Goal: Information Seeking & Learning: Check status

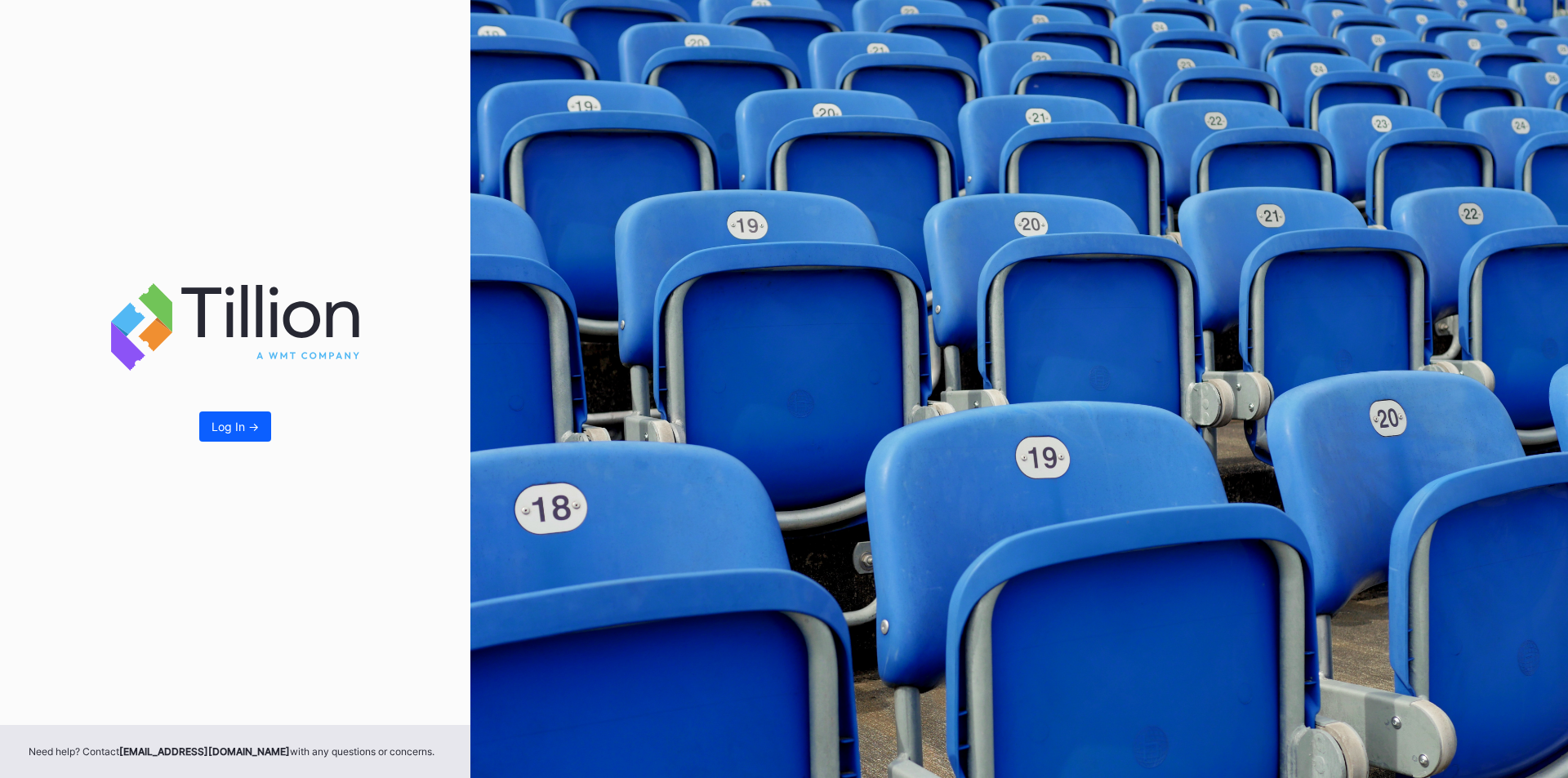
click at [210, 444] on div "Log In ->" at bounding box center [235, 362] width 470 height 725
click at [221, 439] on button "Log In ->" at bounding box center [236, 426] width 72 height 30
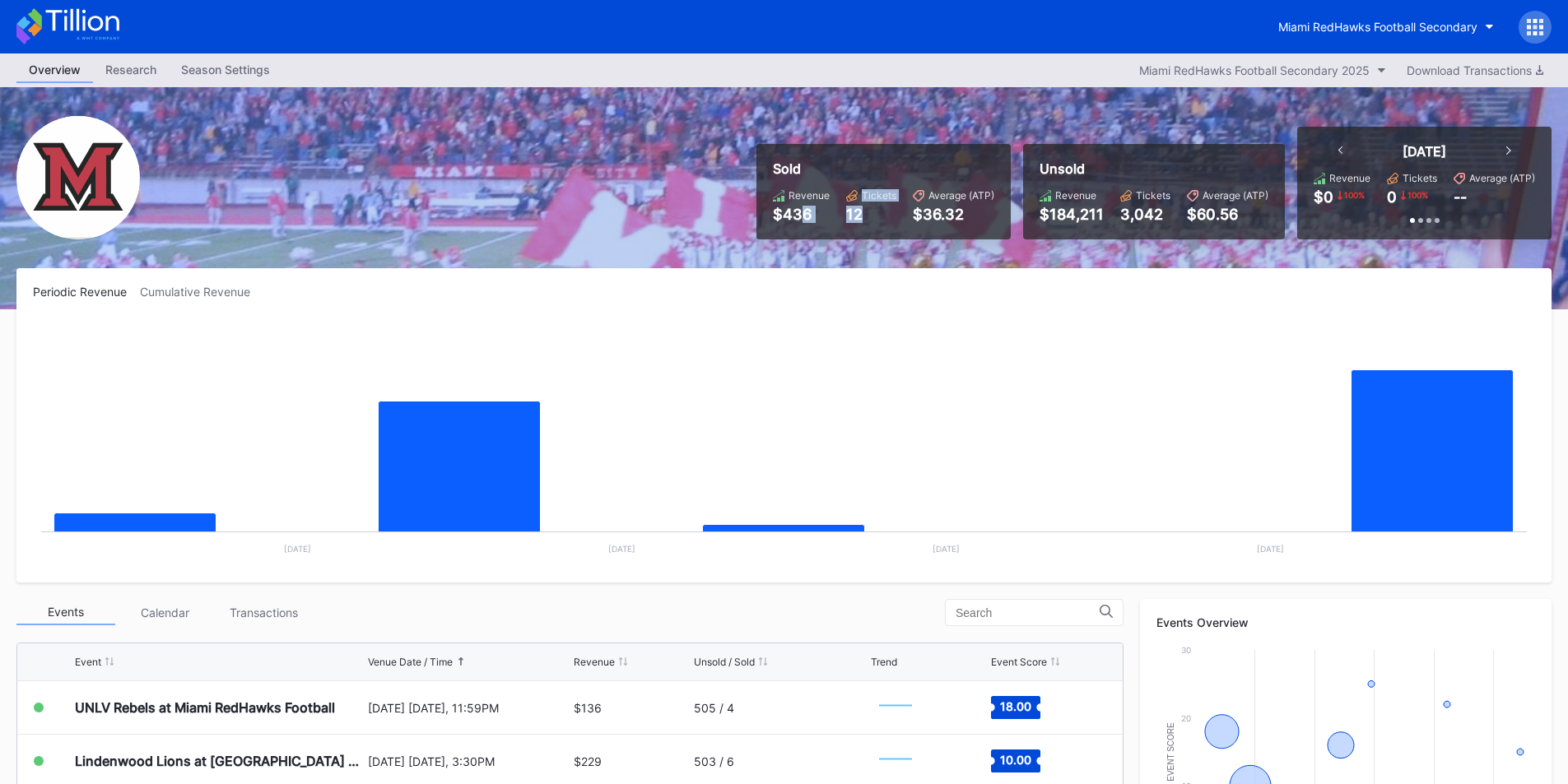
drag, startPoint x: 873, startPoint y: 211, endPoint x: 803, endPoint y: 210, distance: 70.0
click at [803, 210] on div "Revenue $436 Tickets 12 Average (ATP) $36.32" at bounding box center [883, 205] width 221 height 34
click at [851, 228] on div "Sold Revenue $436 Tickets 12 Average (ATP) $36.32" at bounding box center [883, 191] width 254 height 95
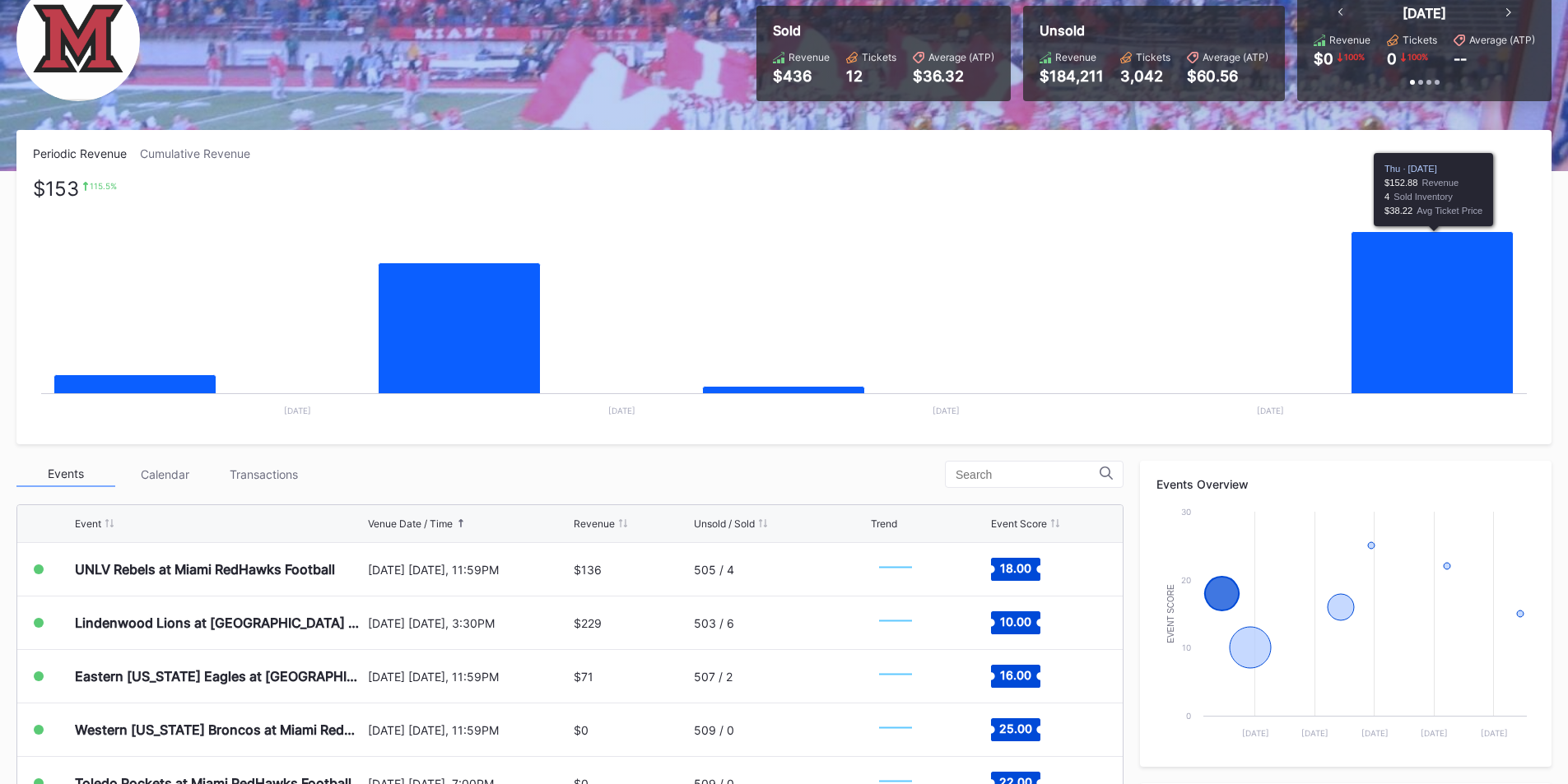
scroll to position [165, 0]
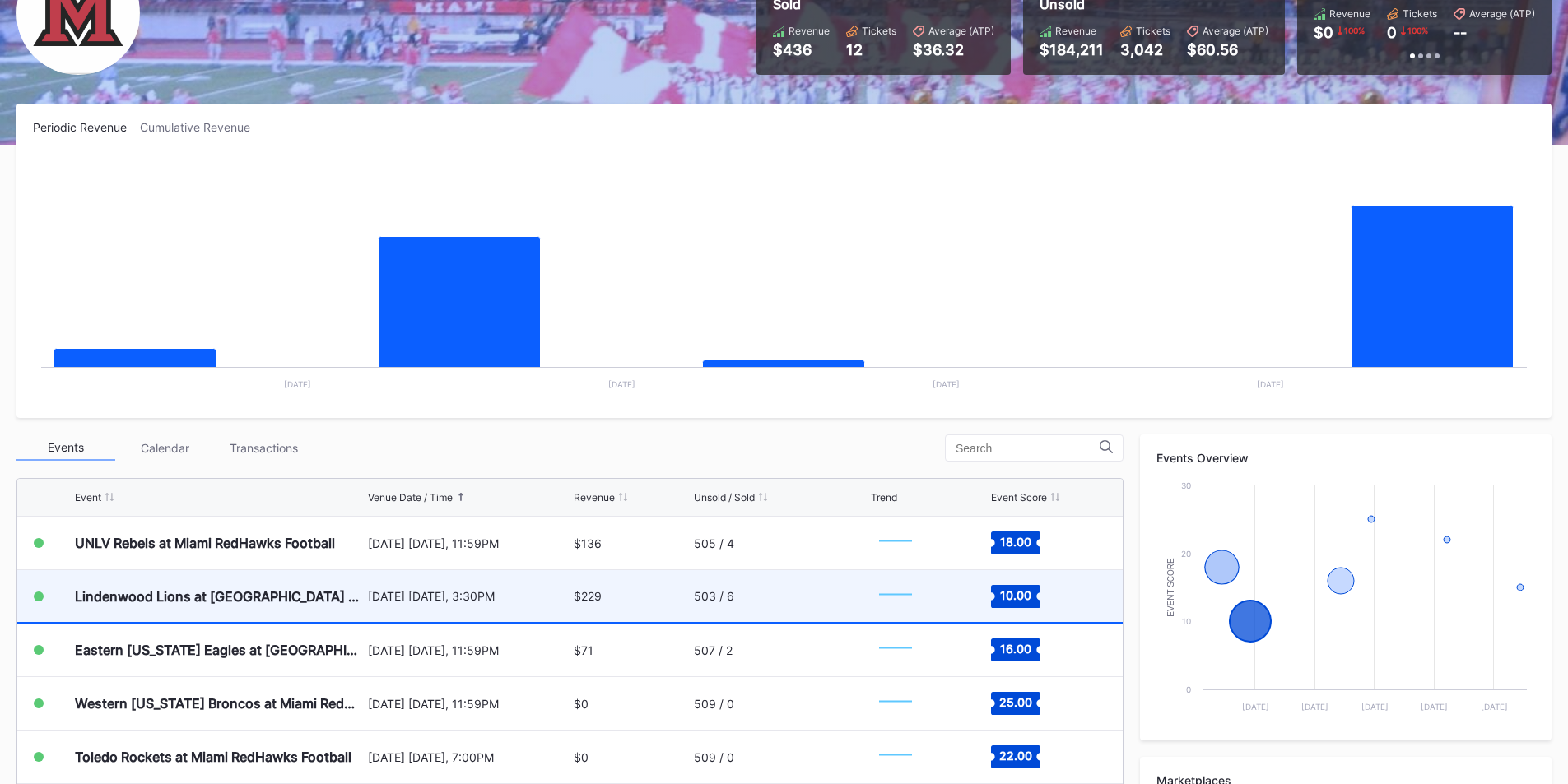
click at [655, 603] on div "$229" at bounding box center [631, 596] width 115 height 52
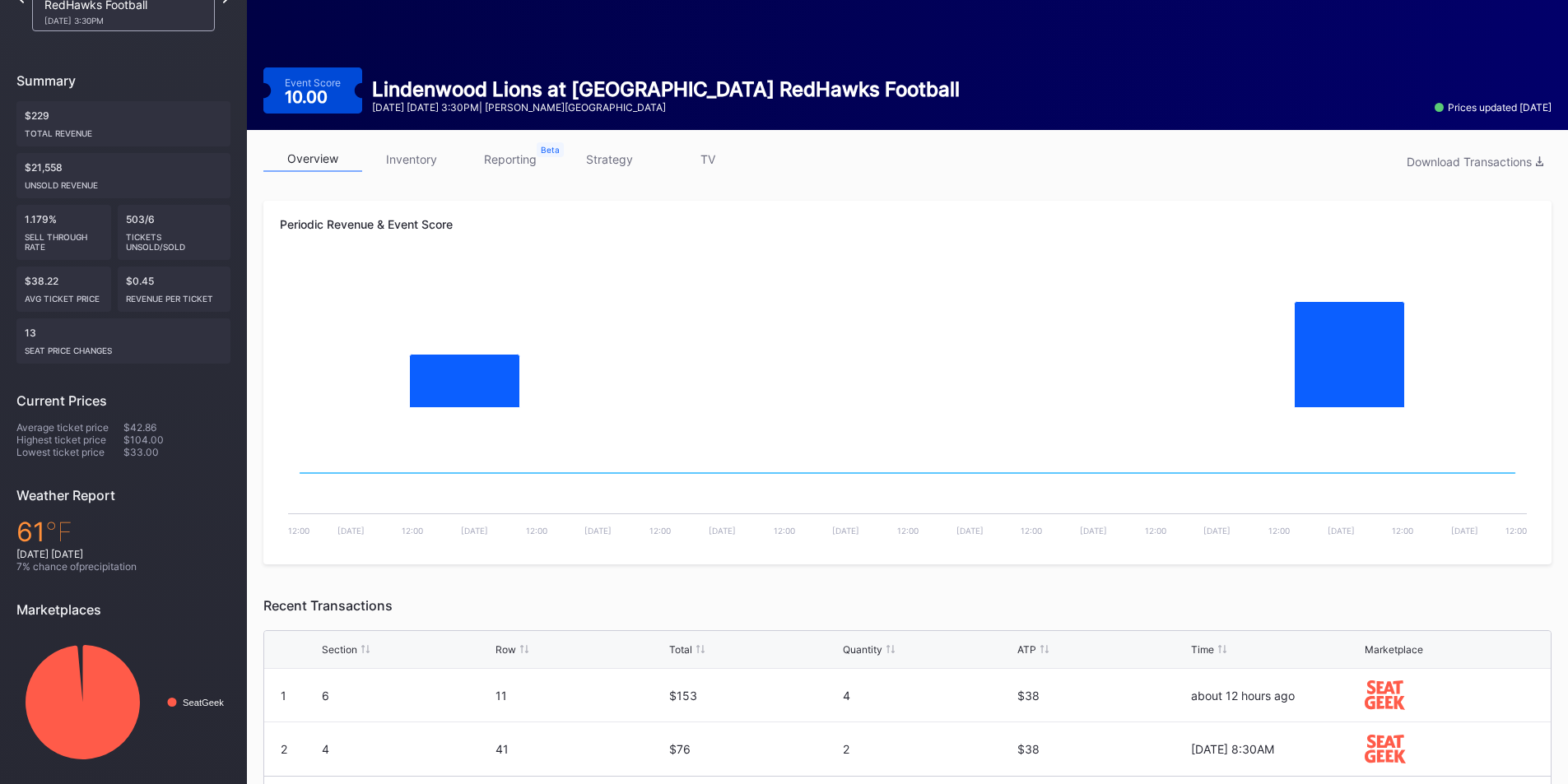
scroll to position [178, 0]
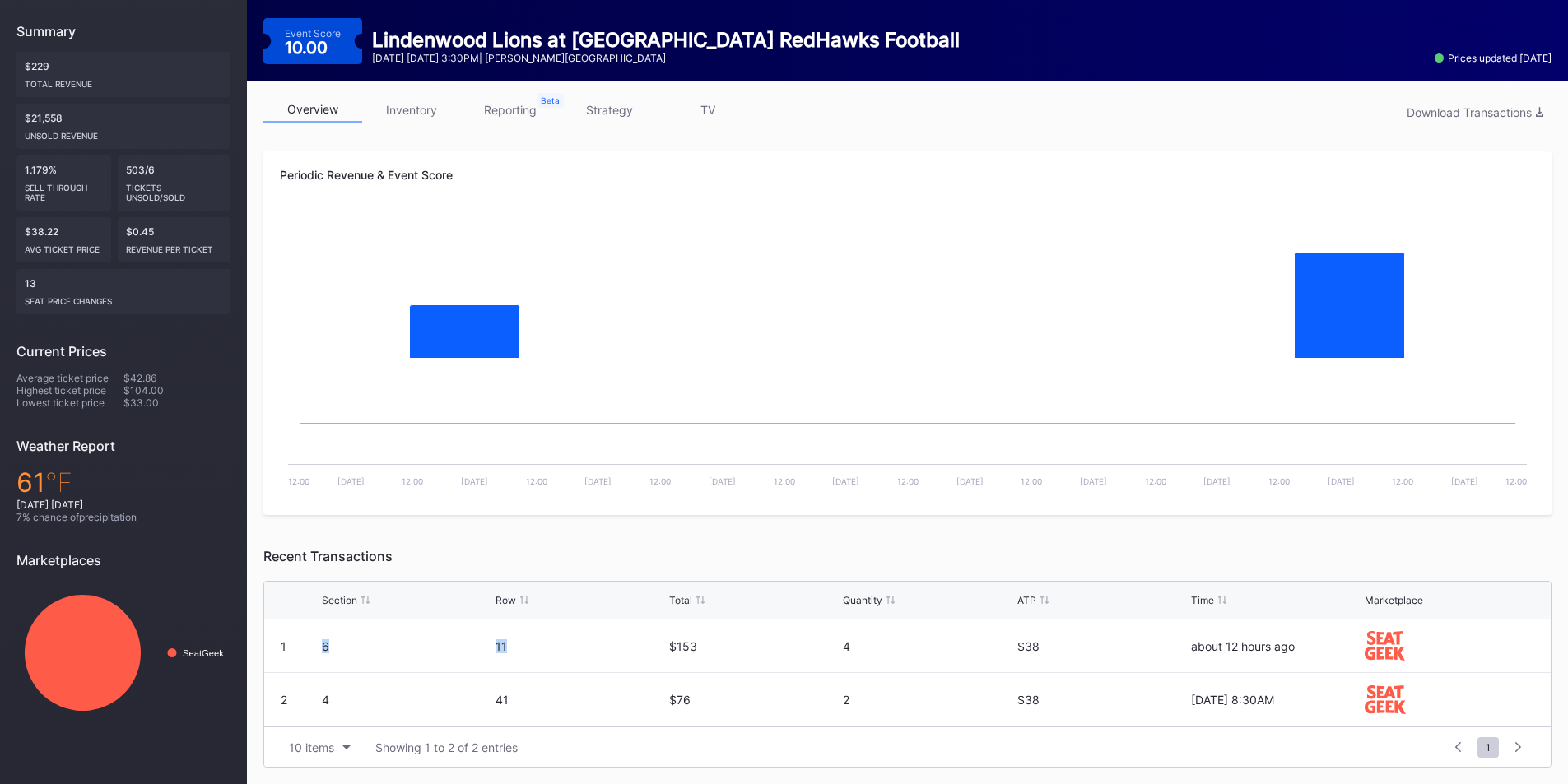
drag, startPoint x: 316, startPoint y: 651, endPoint x: 540, endPoint y: 652, distance: 224.0
click at [540, 652] on div "1 6 11 $153 4 $38 about 12 hours ago" at bounding box center [908, 646] width 1286 height 54
click at [540, 652] on div "11" at bounding box center [581, 646] width 170 height 14
drag, startPoint x: 1105, startPoint y: 653, endPoint x: 317, endPoint y: 646, distance: 788.0
click at [314, 646] on div "1 6 11 $153 4 $38 about 12 hours ago" at bounding box center [908, 646] width 1286 height 54
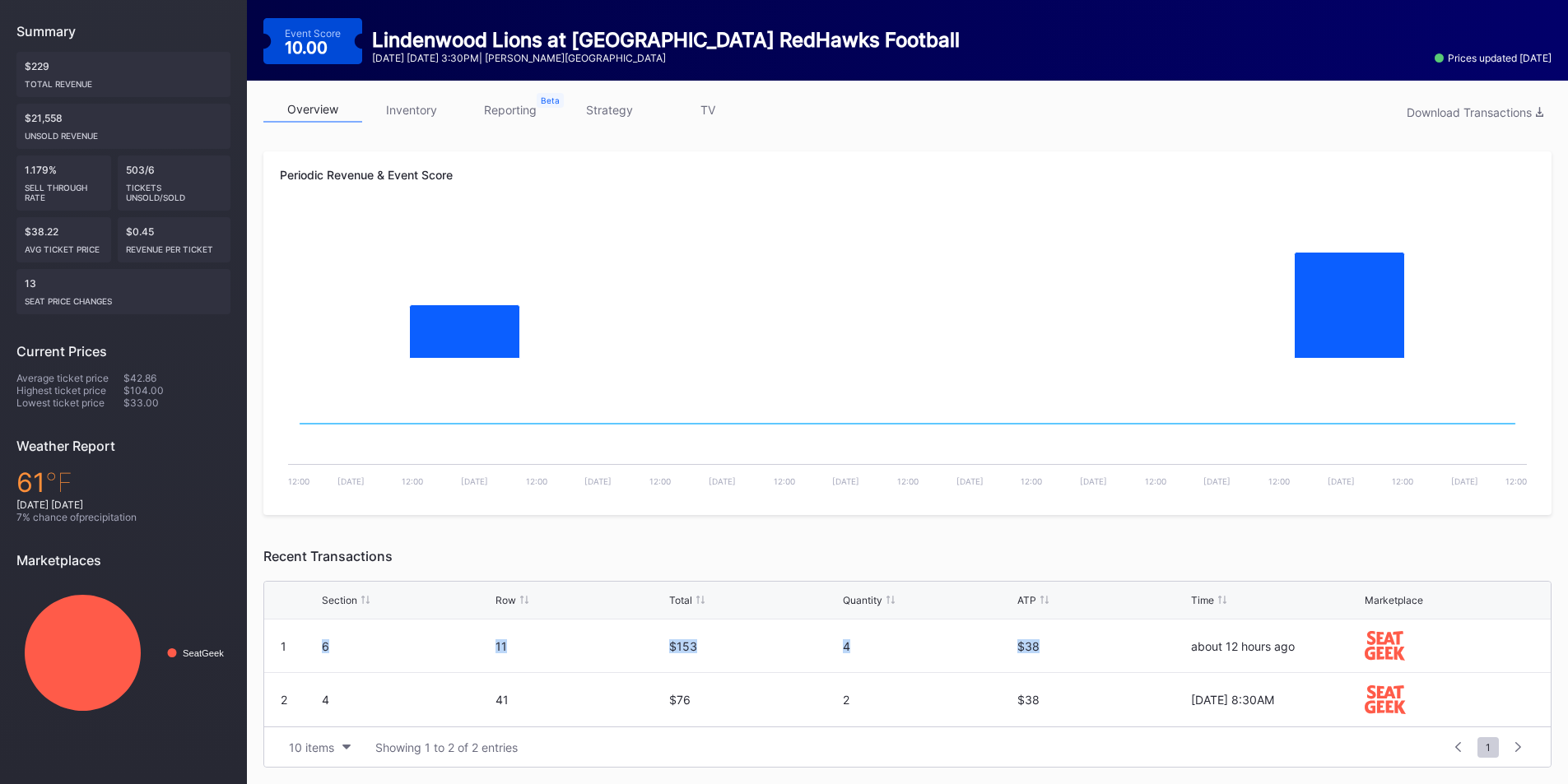
click at [413, 645] on div "6" at bounding box center [407, 646] width 170 height 14
drag, startPoint x: 1062, startPoint y: 648, endPoint x: 319, endPoint y: 654, distance: 743.0
click at [319, 654] on div "1 6 11 $153 4 $38 about 12 hours ago" at bounding box center [908, 646] width 1286 height 54
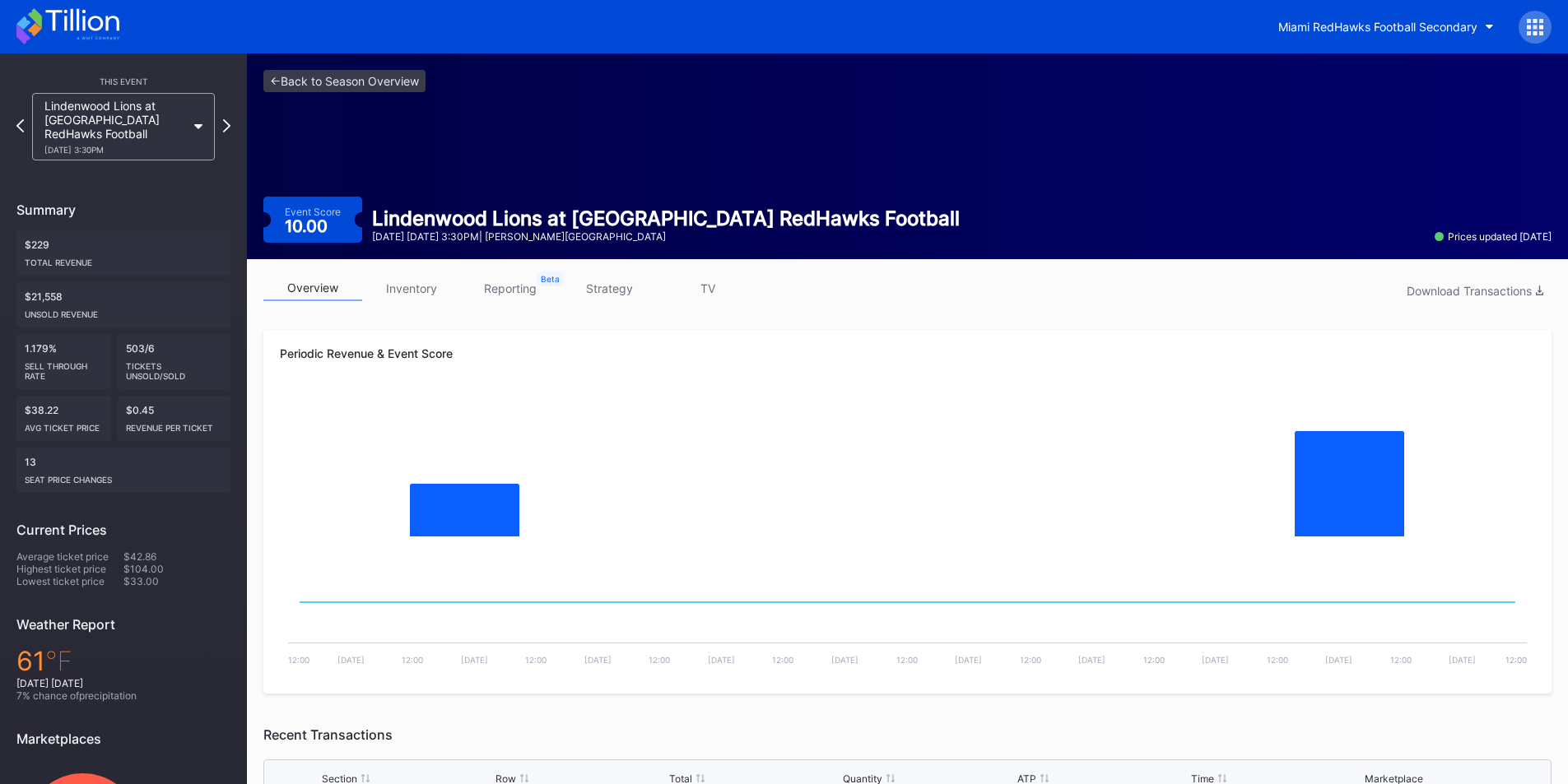
click at [103, 29] on icon at bounding box center [68, 26] width 103 height 36
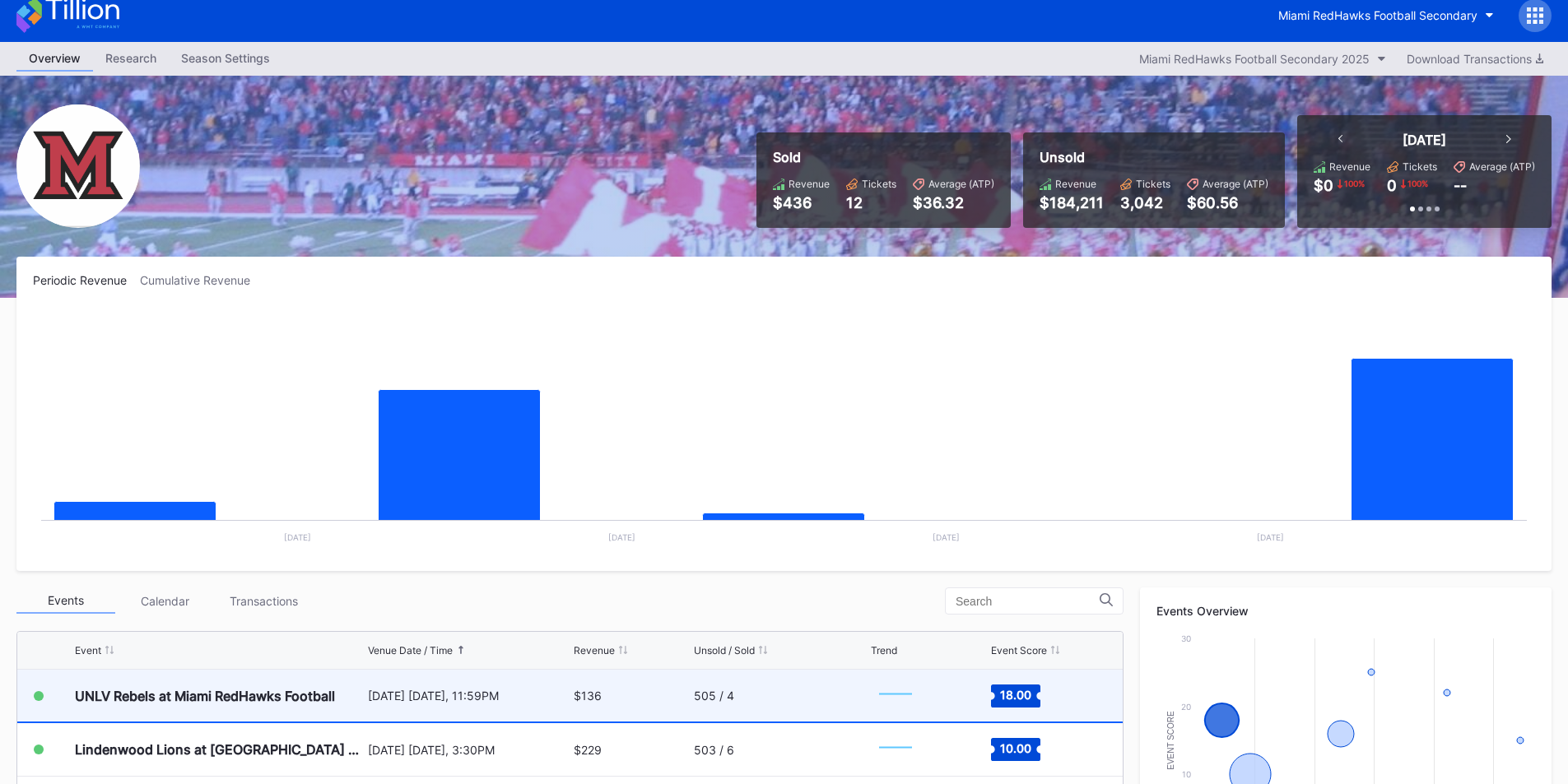
scroll to position [165, 0]
